Goal: Task Accomplishment & Management: Manage account settings

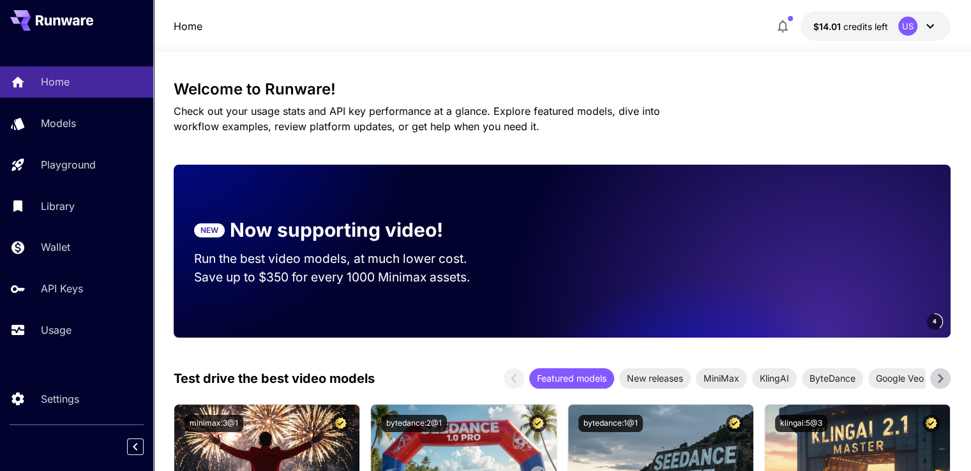
click at [926, 33] on icon at bounding box center [929, 26] width 15 height 15
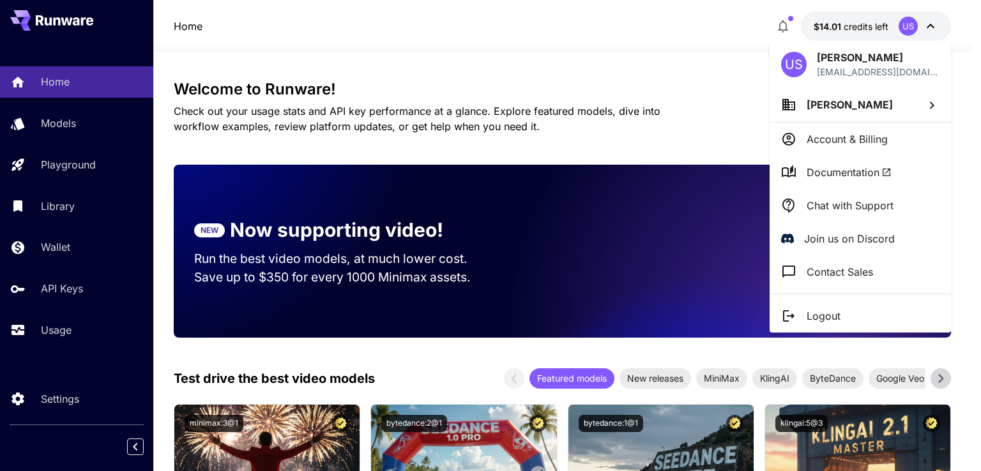
click at [28, 296] on div at bounding box center [490, 235] width 981 height 471
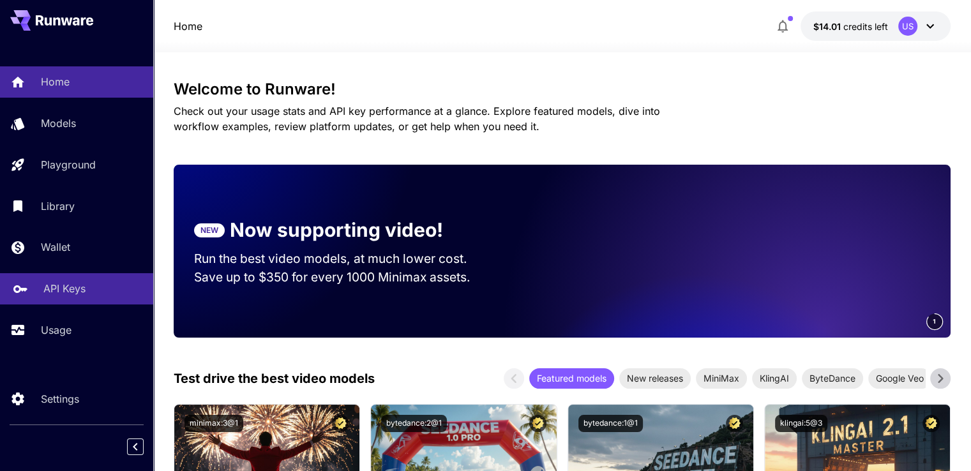
click at [57, 284] on p "API Keys" at bounding box center [64, 288] width 42 height 15
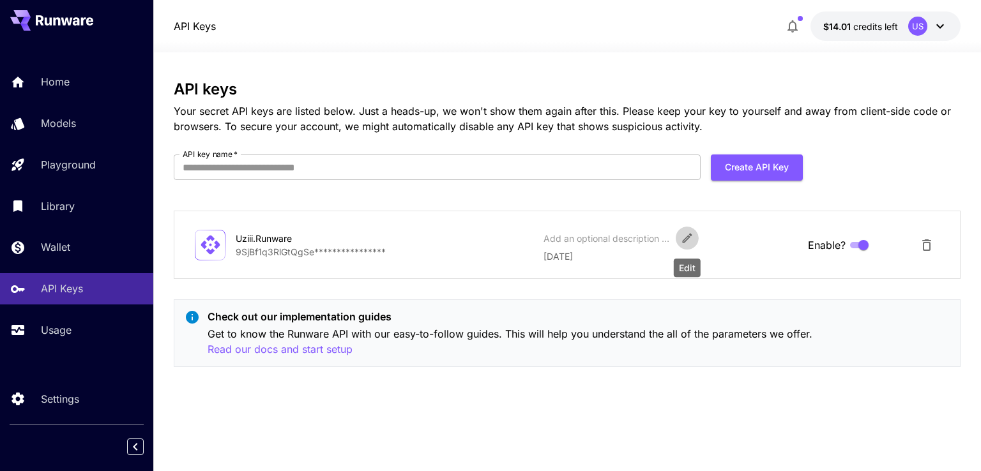
click at [689, 234] on icon "Edit" at bounding box center [687, 239] width 10 height 10
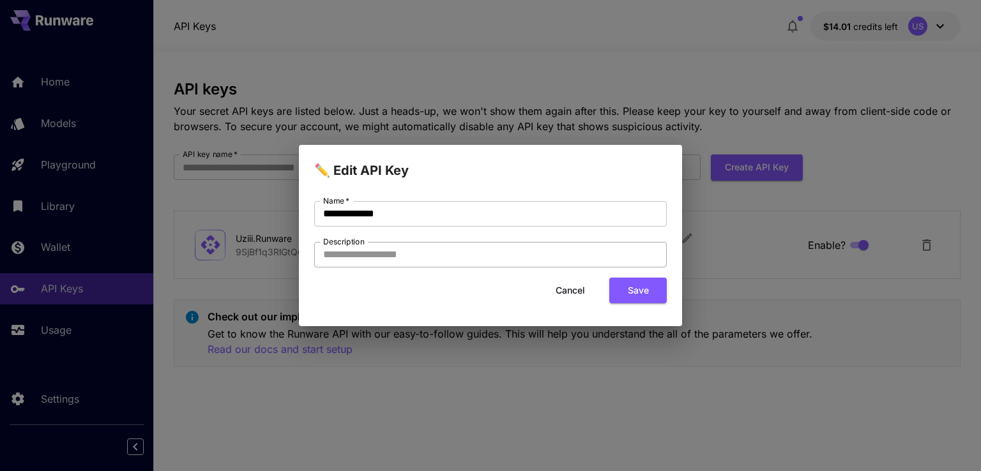
click at [481, 248] on input "Description" at bounding box center [490, 255] width 352 height 26
click at [572, 289] on button "Cancel" at bounding box center [569, 291] width 57 height 26
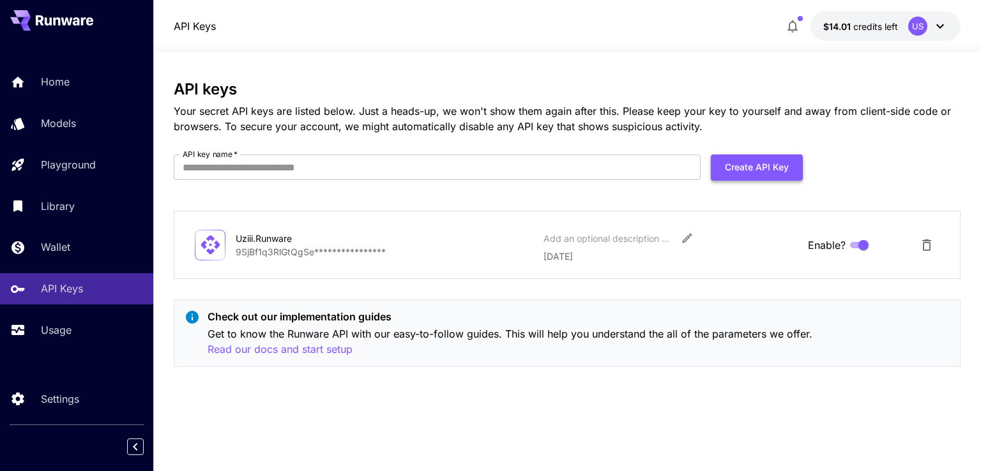
click at [758, 174] on button "Create API Key" at bounding box center [757, 167] width 92 height 26
click at [360, 174] on input "API key name   *" at bounding box center [437, 167] width 527 height 26
type input "**********"
click at [752, 168] on button "Create API Key" at bounding box center [757, 167] width 92 height 26
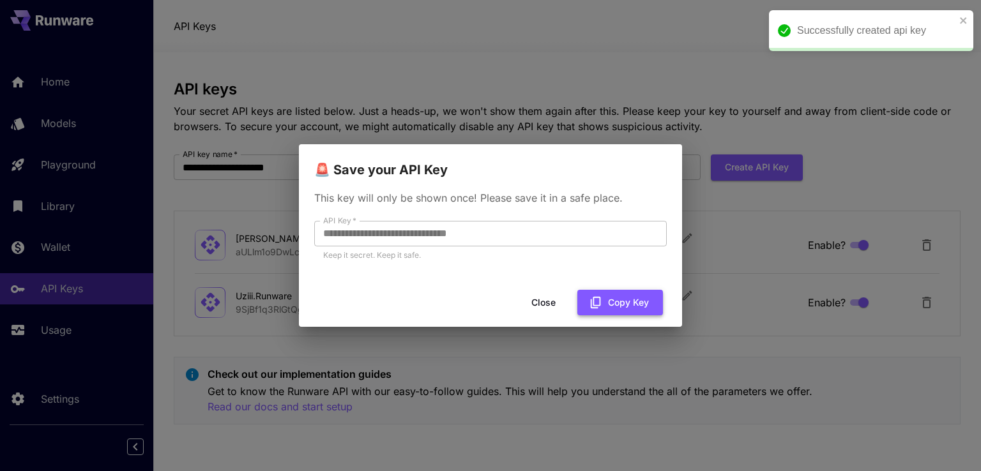
click at [603, 303] on button "Copy Key" at bounding box center [620, 303] width 86 height 26
click at [532, 294] on button "Close" at bounding box center [543, 303] width 57 height 26
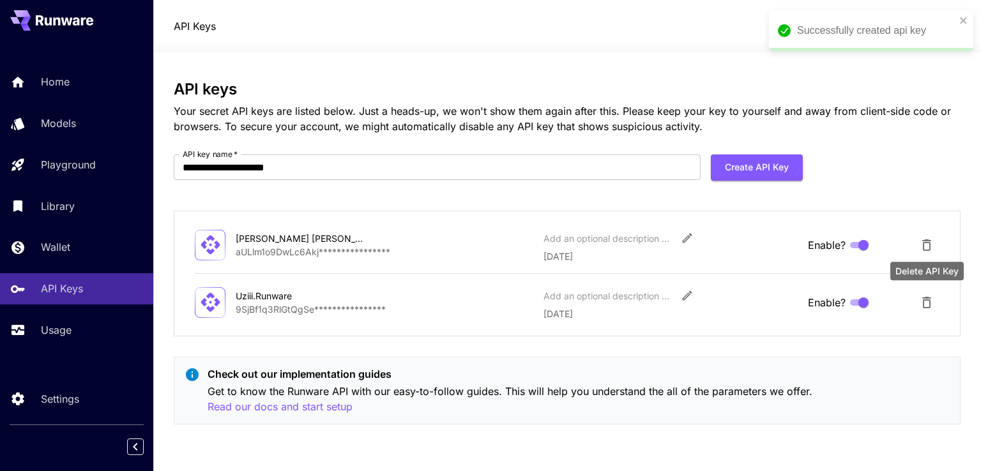
click at [924, 306] on icon "Delete API Key" at bounding box center [926, 302] width 9 height 11
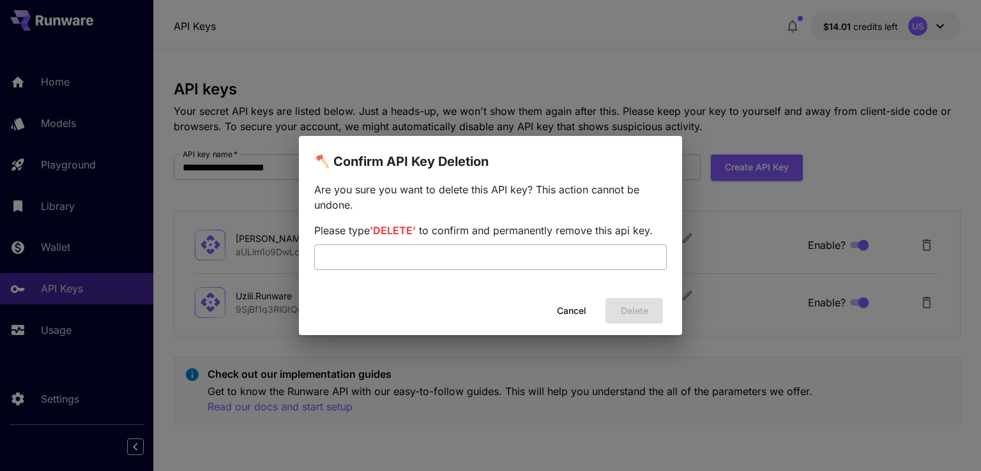
click at [460, 253] on input "text" at bounding box center [490, 257] width 352 height 26
click at [389, 236] on span "'DELETE'" at bounding box center [393, 230] width 46 height 13
copy span "DELETE"
click at [384, 264] on input "text" at bounding box center [490, 257] width 352 height 26
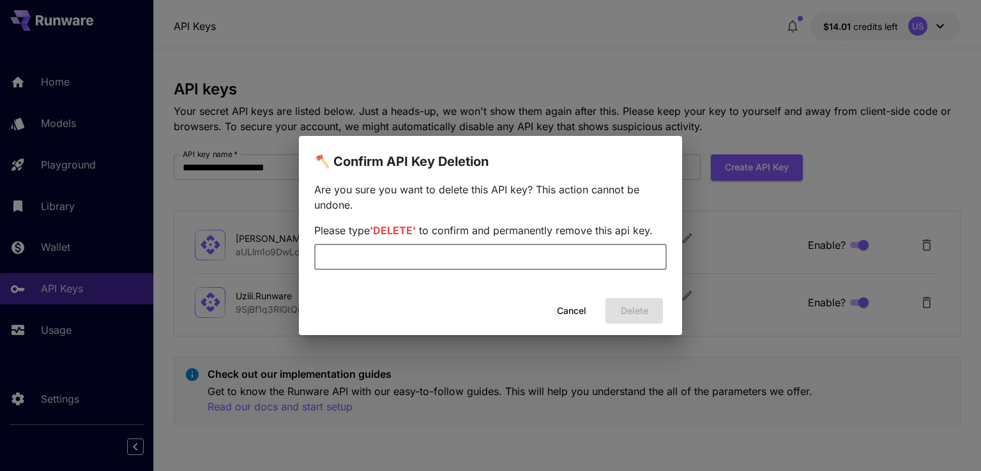
paste input "******"
type input "******"
click at [642, 317] on button "Delete" at bounding box center [633, 311] width 57 height 26
